Goal: Task Accomplishment & Management: Complete application form

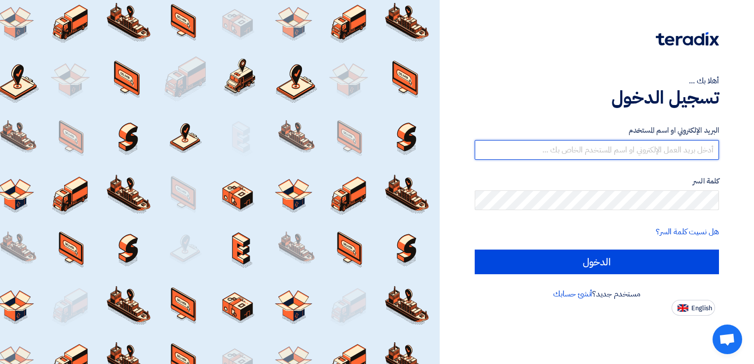
click at [691, 147] on input "text" at bounding box center [597, 150] width 244 height 20
type input "[PERSON_NAME][EMAIL_ADDRESS][DOMAIN_NAME]"
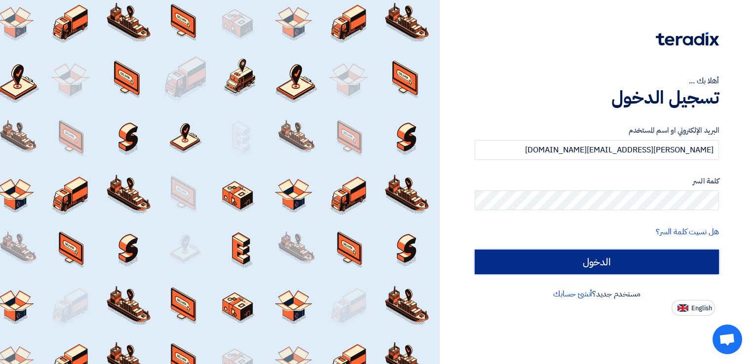
click at [605, 263] on input "الدخول" at bounding box center [597, 262] width 244 height 25
type input "Sign in"
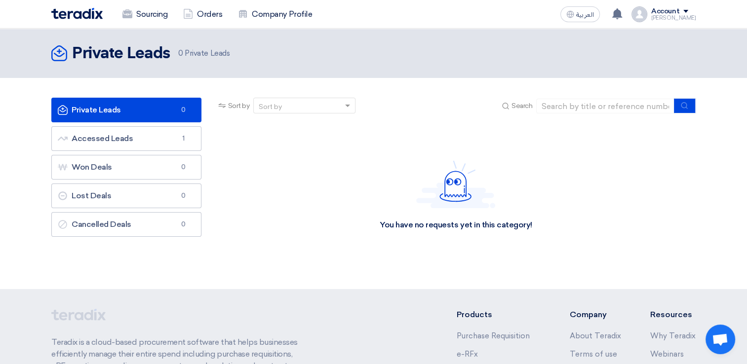
click at [696, 10] on div "Sourcing Orders Company Profile العربية ع Your notification list is empty Accou…" at bounding box center [373, 14] width 659 height 28
click at [688, 10] on span at bounding box center [685, 11] width 5 height 3
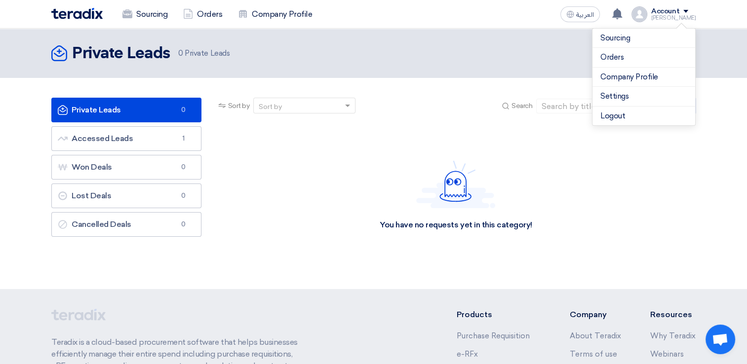
click at [716, 13] on nav "Sourcing Orders Company Profile العربية ع Your notification list is empty Accou…" at bounding box center [373, 14] width 747 height 29
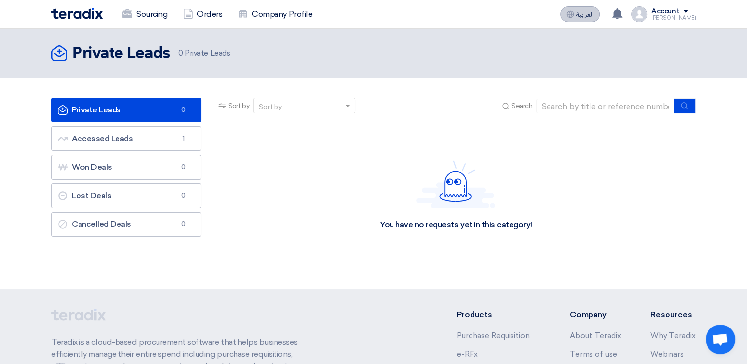
click at [589, 14] on span "العربية" at bounding box center [585, 14] width 18 height 7
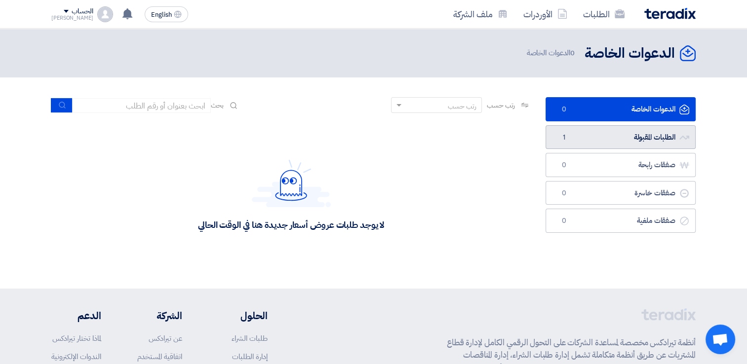
click at [642, 135] on link "الطلبات المقبولة الطلبات المقبولة 1" at bounding box center [620, 137] width 150 height 24
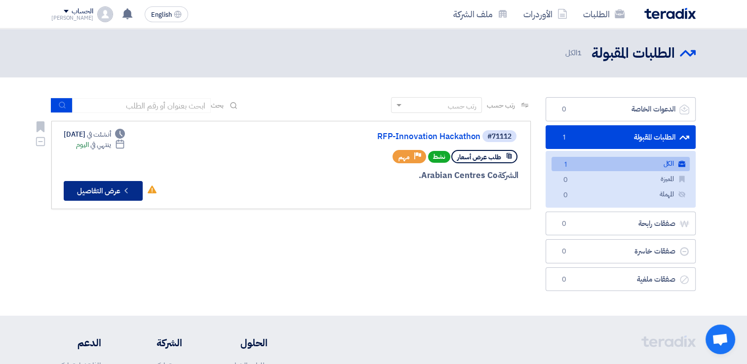
click at [102, 190] on button "Check details عرض التفاصيل" at bounding box center [103, 191] width 79 height 20
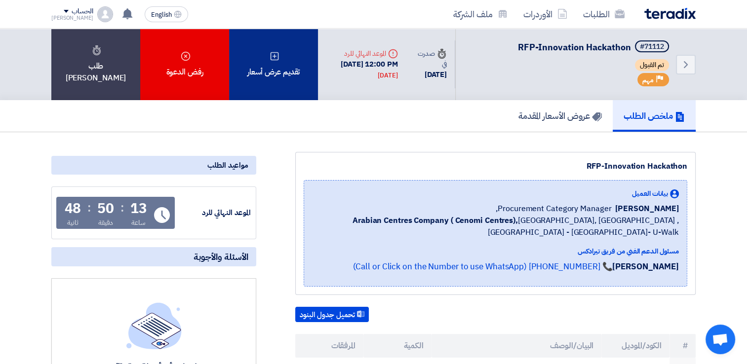
click at [281, 68] on div "تقديم عرض أسعار" at bounding box center [273, 65] width 89 height 72
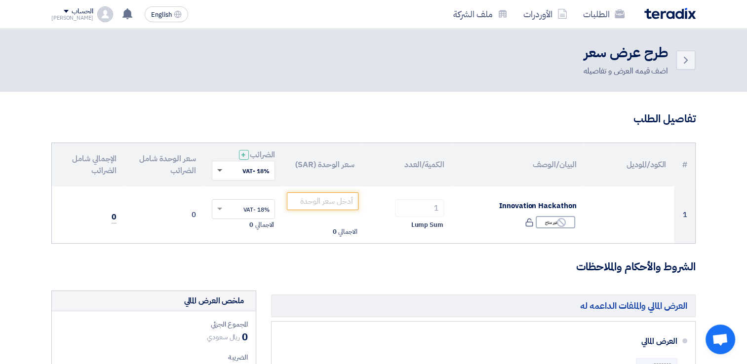
click at [219, 171] on span at bounding box center [218, 170] width 12 height 9
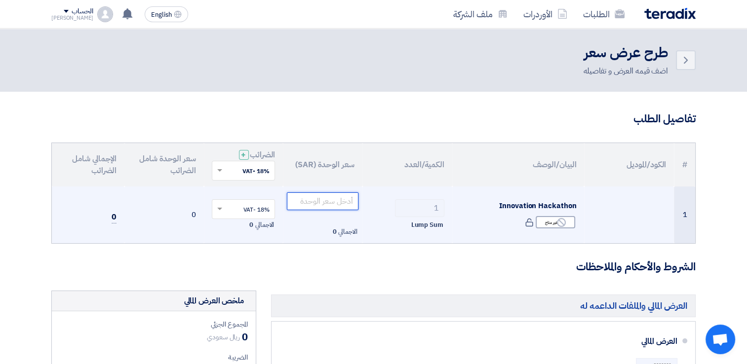
click at [333, 198] on input "number" at bounding box center [323, 201] width 72 height 18
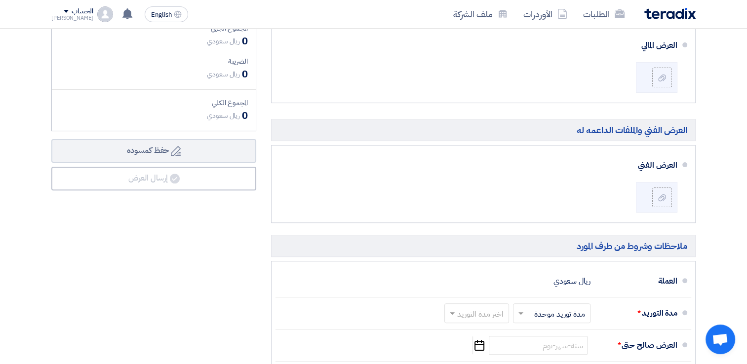
scroll to position [345, 0]
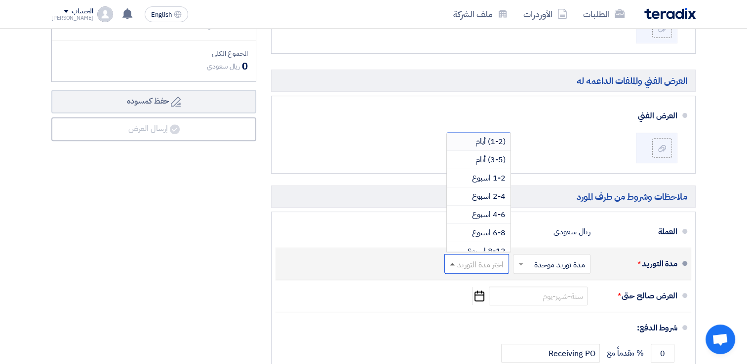
click at [454, 263] on span at bounding box center [452, 264] width 5 height 2
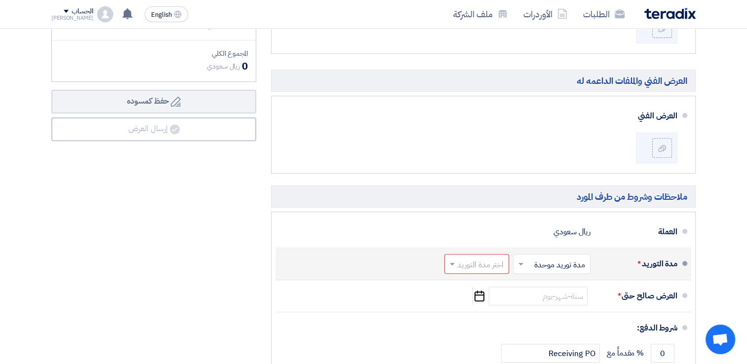
click at [557, 265] on input "text" at bounding box center [549, 265] width 73 height 14
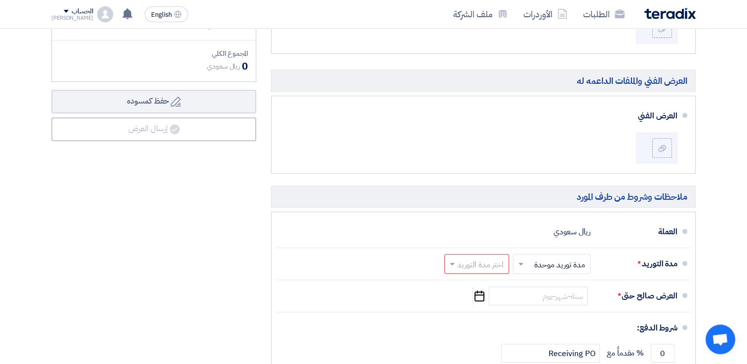
click at [711, 272] on section "تفاصيل الطلب # الكود/الموديل البيان/الوصف الكمية/العدد سعر الوحدة (SAR) [DEMOGR…" at bounding box center [373, 124] width 747 height 756
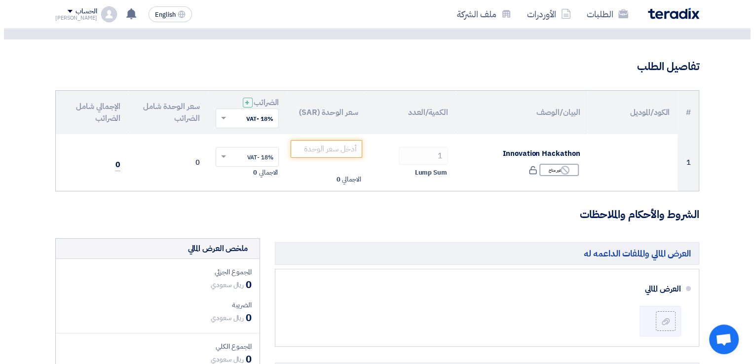
scroll to position [0, 0]
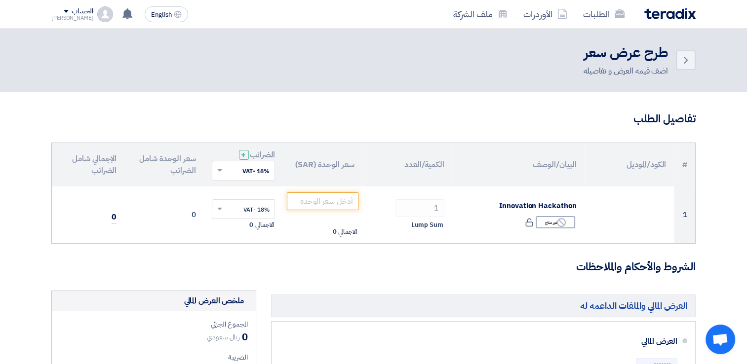
click at [72, 12] on div "الحساب" at bounding box center [82, 11] width 21 height 8
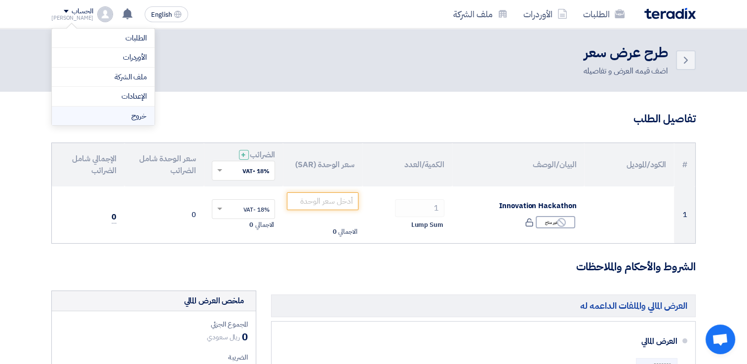
click at [120, 114] on li "خروج" at bounding box center [103, 116] width 103 height 19
